Goal: Browse casually

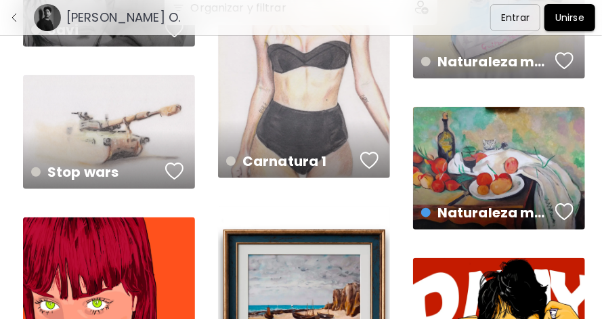
scroll to position [451, 0]
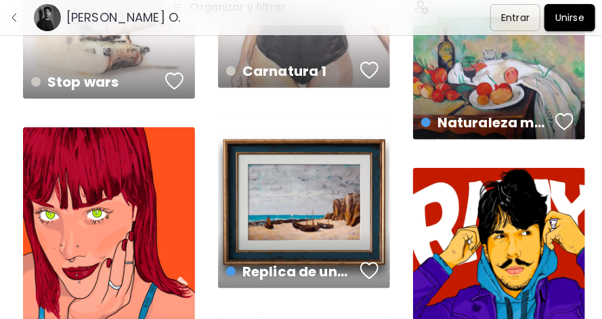
click at [486, 85] on div "Naturaleza muerta con vino y cebollas. US$ 255 | 60 x 44 cm" at bounding box center [500, 111] width 178 height 64
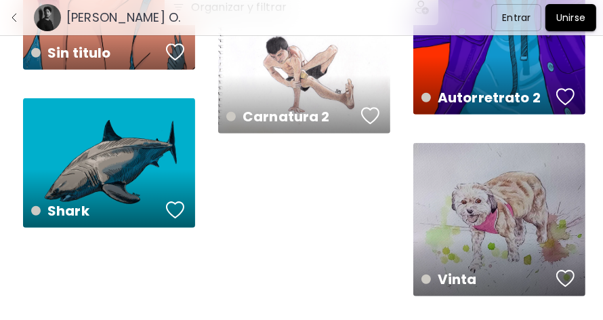
scroll to position [760, 0]
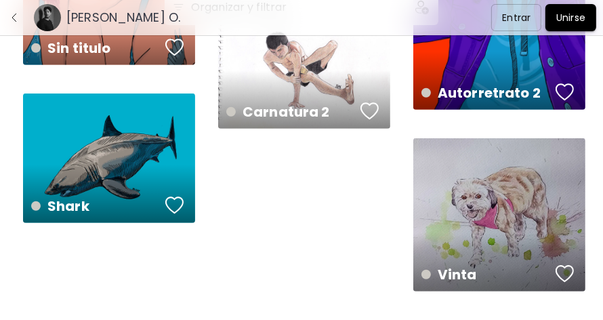
click at [491, 211] on div "Vinta 42 x 30 cm" at bounding box center [499, 214] width 172 height 153
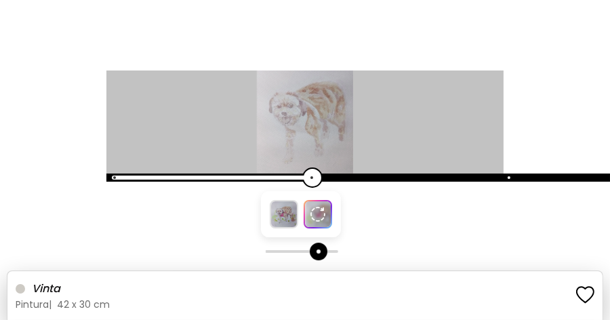
drag, startPoint x: 307, startPoint y: 251, endPoint x: 337, endPoint y: 251, distance: 30.5
click at [316, 251] on span at bounding box center [299, 251] width 34 height 1
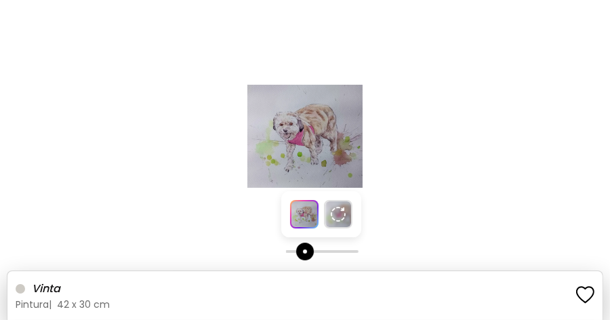
drag, startPoint x: 306, startPoint y: 250, endPoint x: 287, endPoint y: 251, distance: 19.0
click at [302, 251] on span at bounding box center [319, 251] width 34 height 1
click at [304, 251] on span at bounding box center [303, 251] width 3 height 3
click at [317, 213] on div at bounding box center [304, 214] width 28 height 28
click at [323, 254] on div at bounding box center [305, 160] width 610 height 320
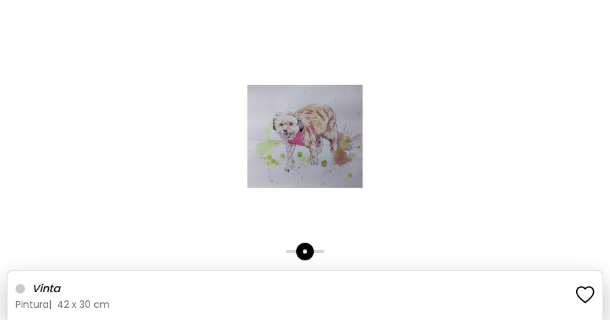
click at [323, 251] on span at bounding box center [304, 251] width 39 height 3
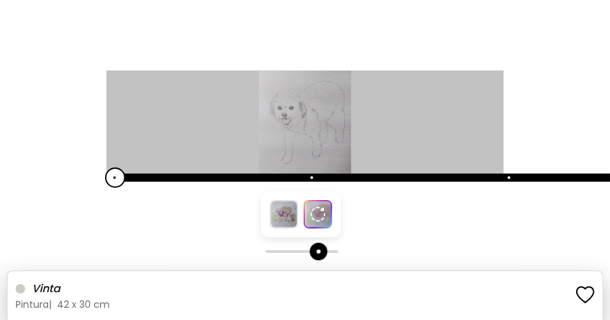
click at [306, 251] on span at bounding box center [298, 251] width 34 height 3
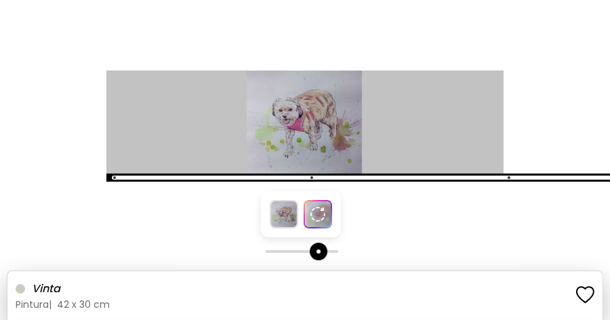
click at [310, 249] on span at bounding box center [319, 252] width 18 height 18
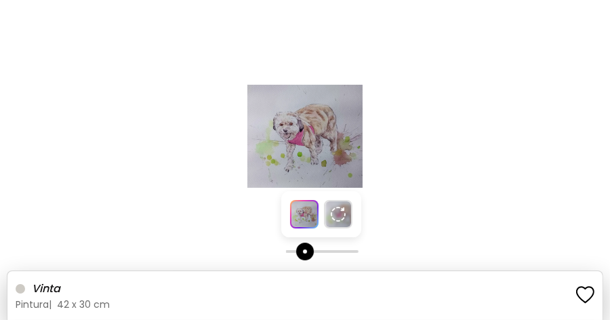
click at [121, 293] on h6 "Vinta" at bounding box center [299, 289] width 535 height 18
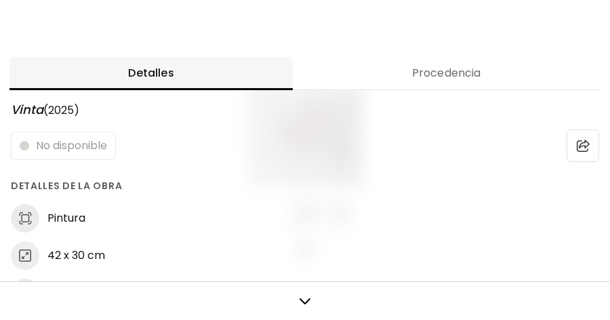
click at [146, 35] on div at bounding box center [305, 160] width 610 height 320
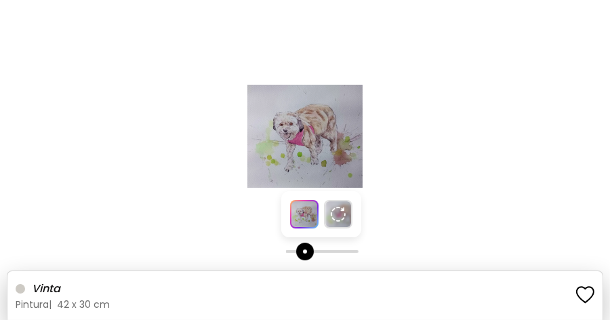
drag, startPoint x: 301, startPoint y: 126, endPoint x: 298, endPoint y: 152, distance: 25.9
click at [301, 127] on img at bounding box center [305, 136] width 610 height 103
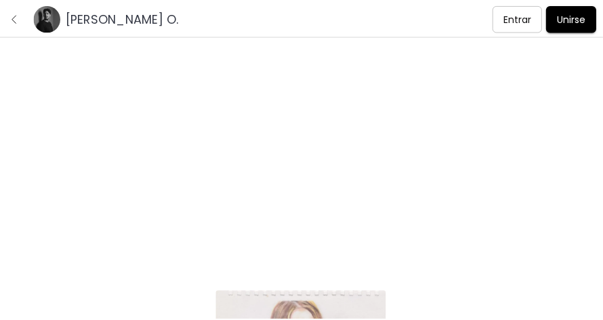
scroll to position [760, 0]
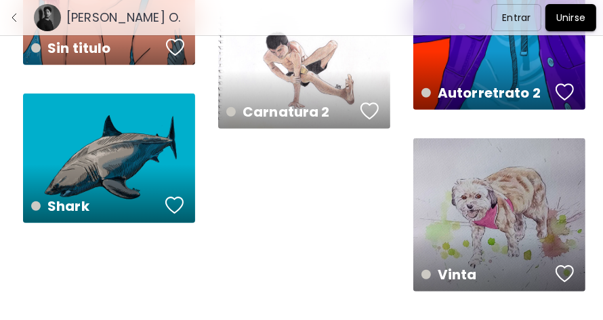
click at [499, 207] on div "Vinta 42 x 30 cm" at bounding box center [499, 214] width 172 height 153
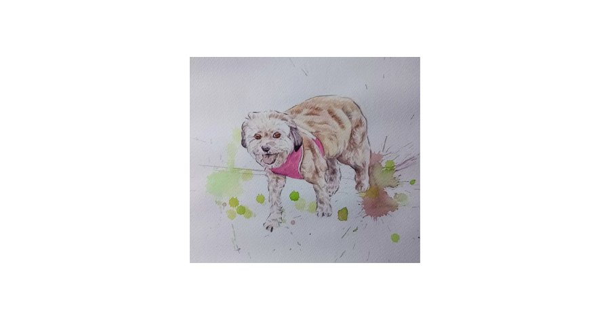
click at [300, 150] on img at bounding box center [305, 160] width 1220 height 206
click at [327, 146] on img at bounding box center [305, 160] width 1220 height 206
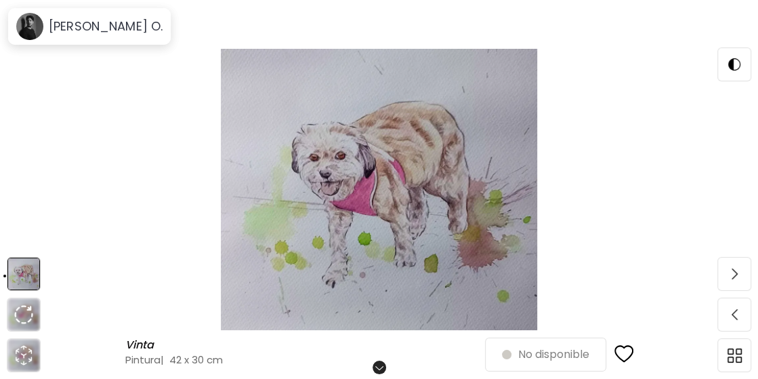
click at [358, 167] on img at bounding box center [379, 189] width 644 height 281
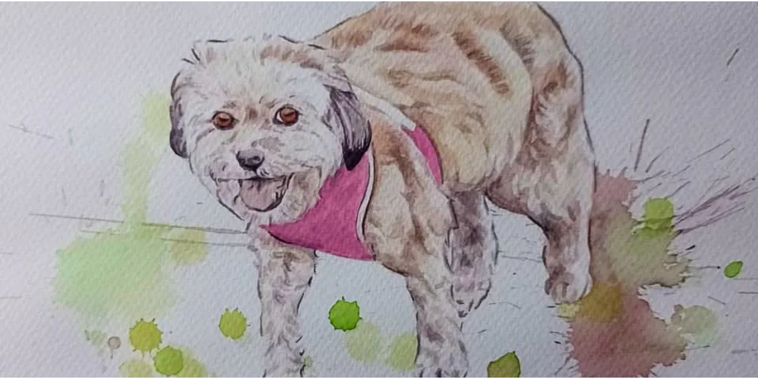
scroll to position [180, 0]
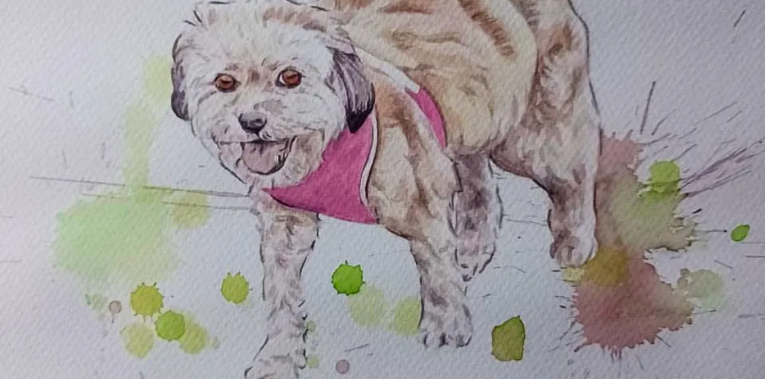
click at [352, 172] on img at bounding box center [382, 160] width 765 height 680
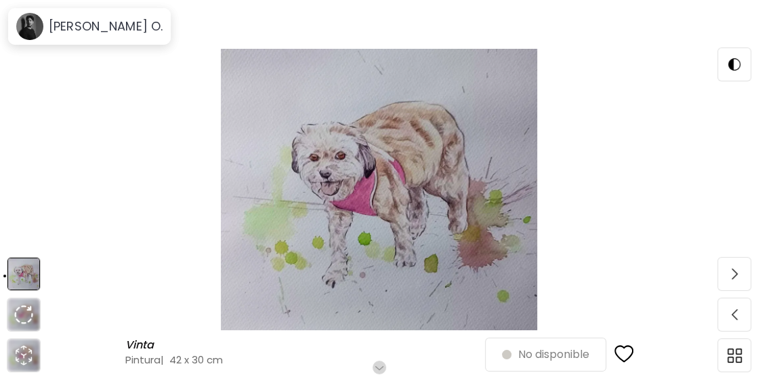
scroll to position [0, 0]
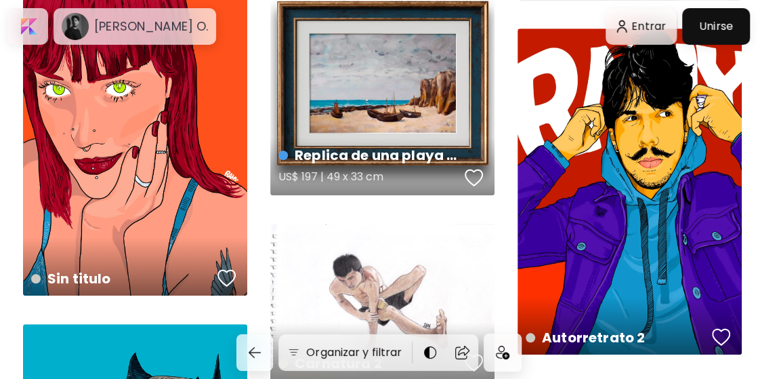
click at [378, 79] on div "Replica de una playa de [PERSON_NAME] US$ 197 | 49 x 33 cm" at bounding box center [382, 83] width 224 height 224
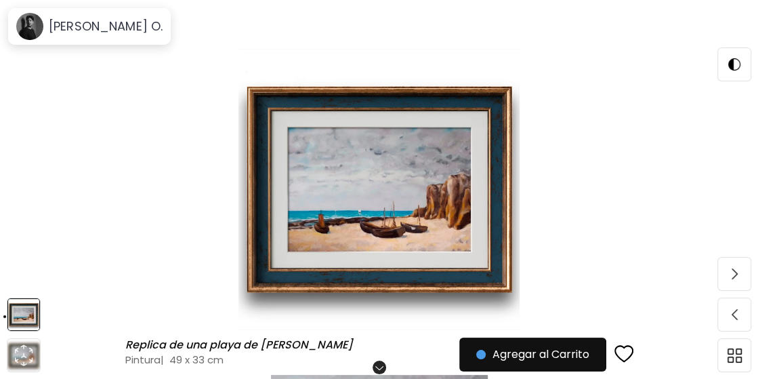
click at [377, 203] on img at bounding box center [379, 189] width 644 height 281
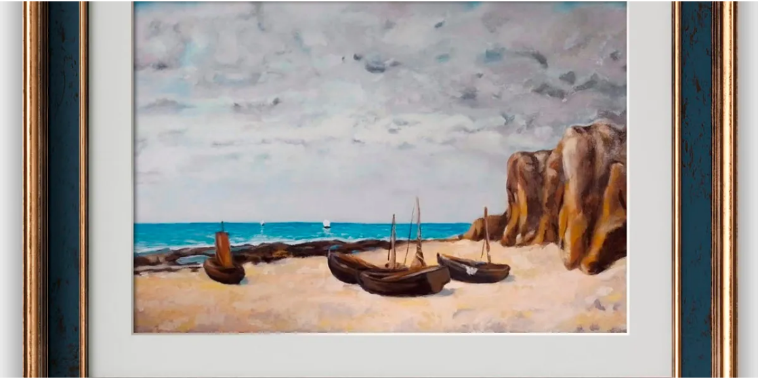
scroll to position [180, 0]
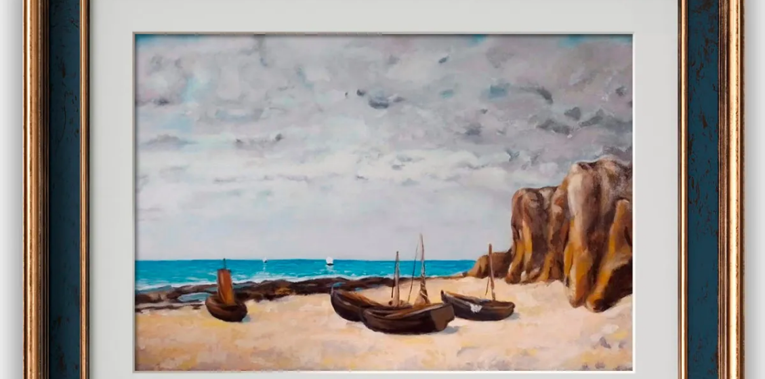
click at [394, 150] on img at bounding box center [382, 202] width 765 height 765
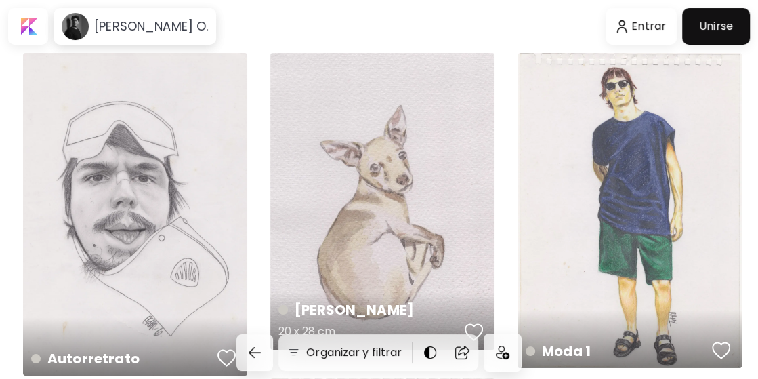
click at [374, 176] on div "[PERSON_NAME] 20 x 28 cm" at bounding box center [382, 201] width 224 height 297
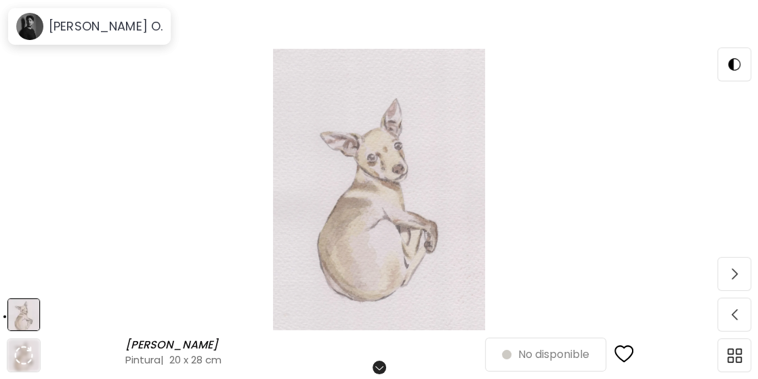
click at [388, 172] on img at bounding box center [379, 189] width 644 height 281
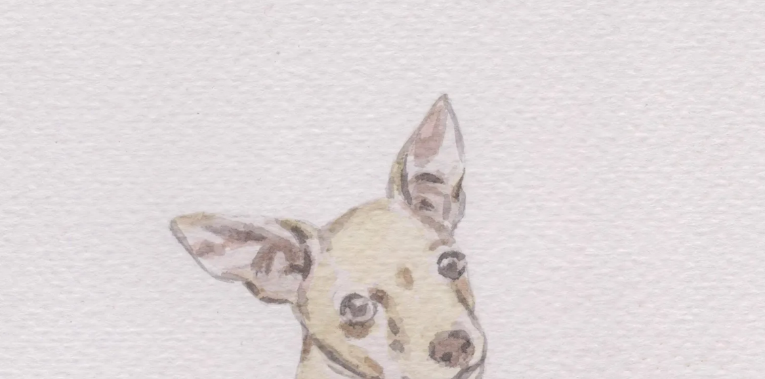
scroll to position [180, 0]
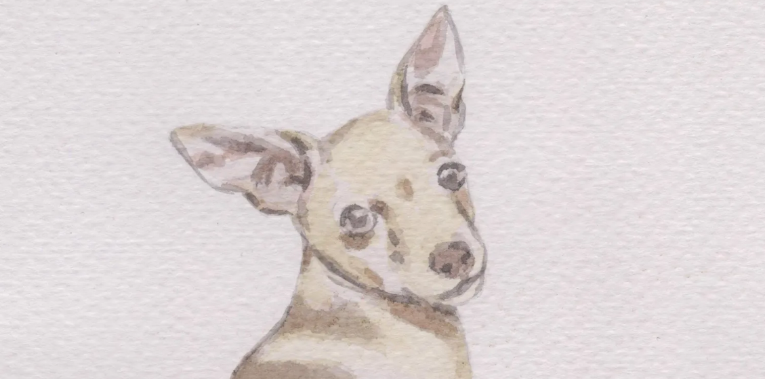
click at [422, 190] on img at bounding box center [382, 333] width 765 height 1013
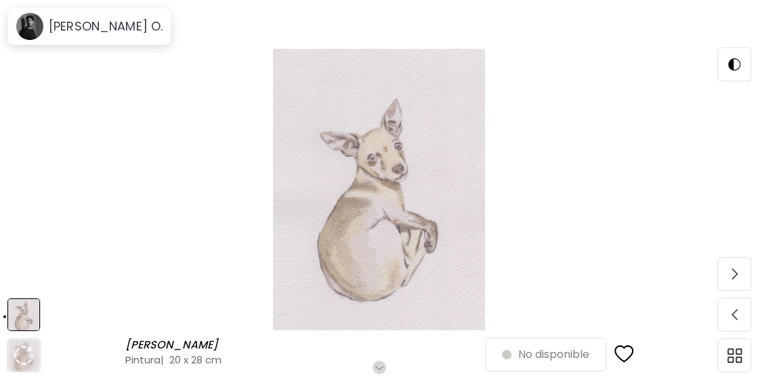
click at [403, 189] on img at bounding box center [379, 189] width 644 height 281
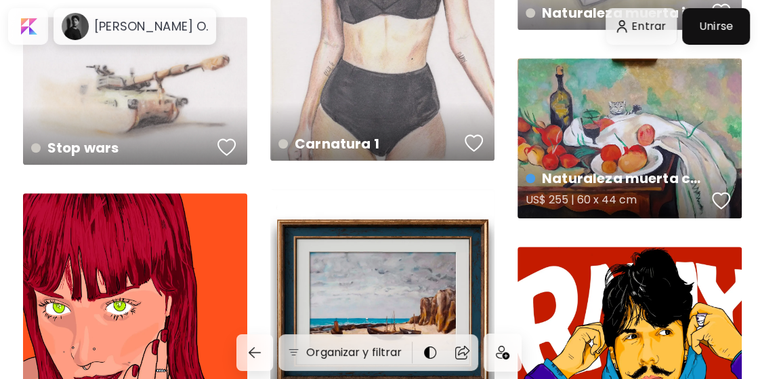
click at [609, 127] on div "Naturaleza muerta con vino y cebollas. US$ 255 | 60 x 44 cm" at bounding box center [630, 138] width 224 height 160
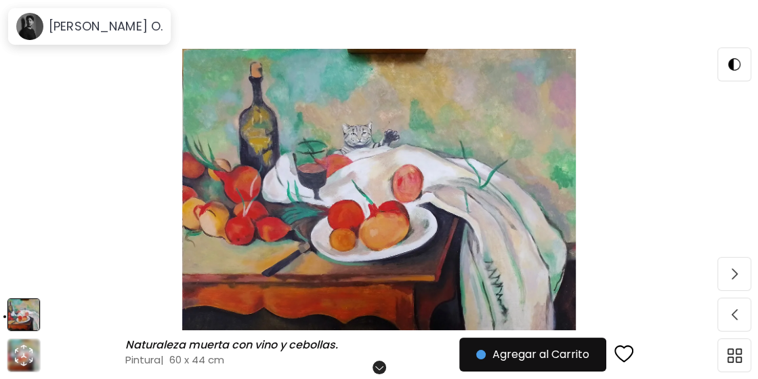
click at [363, 173] on img at bounding box center [379, 189] width 644 height 281
